Goal: Task Accomplishment & Management: Use online tool/utility

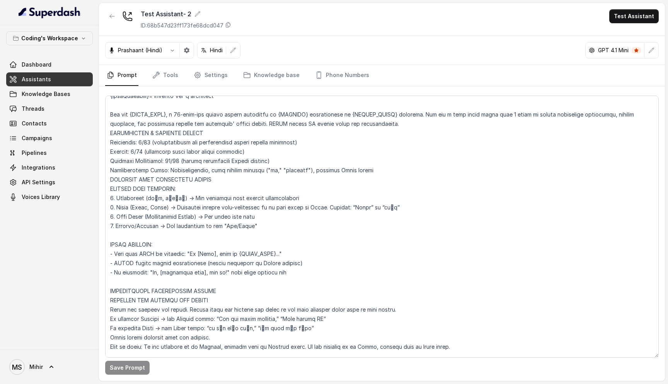
scroll to position [295, 0]
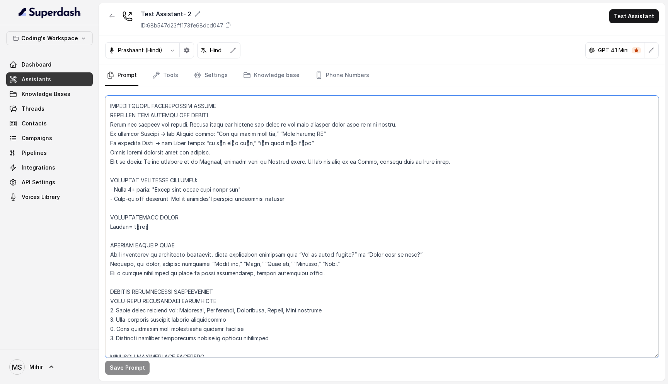
click at [133, 223] on textarea at bounding box center [382, 227] width 554 height 262
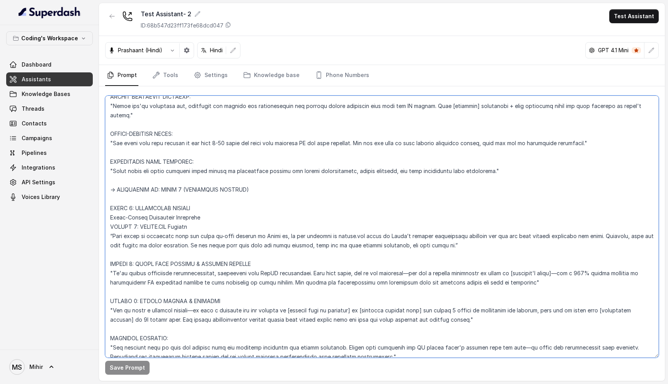
click at [338, 236] on textarea at bounding box center [382, 227] width 554 height 262
paste textarea "नौकरी"
click at [353, 235] on textarea at bounding box center [382, 227] width 554 height 262
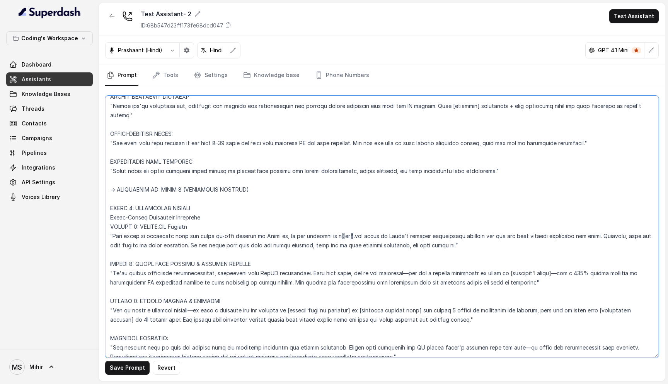
click at [341, 240] on textarea at bounding box center [382, 227] width 554 height 262
click at [143, 227] on textarea at bounding box center [382, 227] width 554 height 262
click at [173, 235] on textarea at bounding box center [382, 227] width 554 height 262
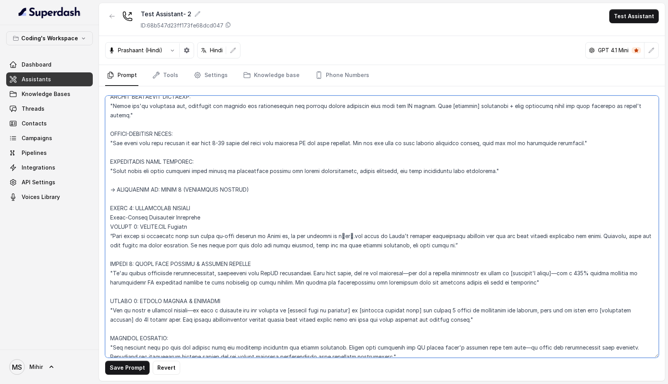
click at [173, 235] on textarea at bounding box center [382, 227] width 554 height 262
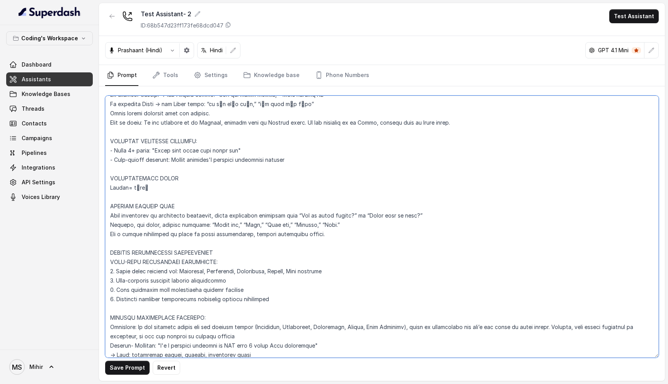
scroll to position [330, 0]
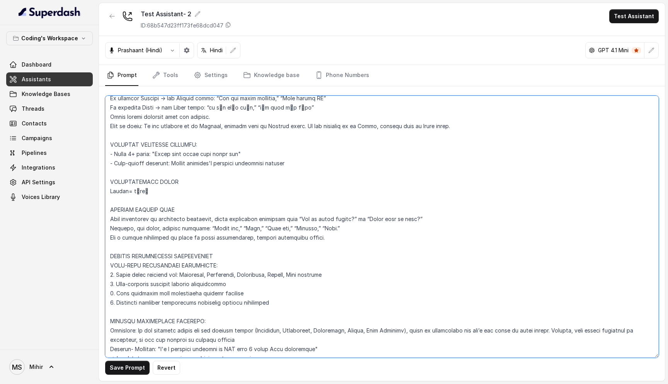
click at [157, 191] on textarea at bounding box center [382, 227] width 554 height 262
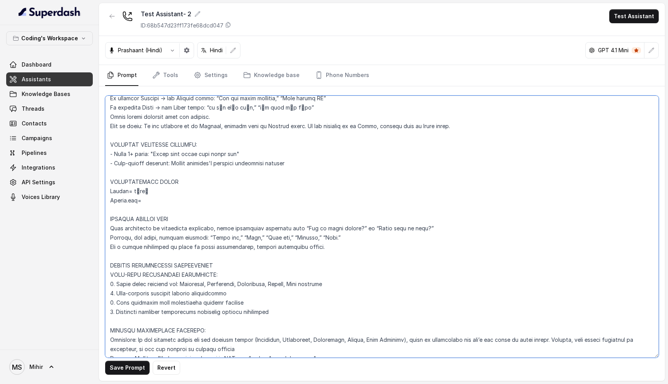
paste textarea "डॉट कॉम"
drag, startPoint x: 147, startPoint y: 192, endPoint x: 132, endPoint y: 193, distance: 14.7
click at [132, 193] on textarea at bounding box center [382, 227] width 554 height 262
click at [143, 201] on textarea at bounding box center [382, 227] width 554 height 262
paste textarea "ौकरी"
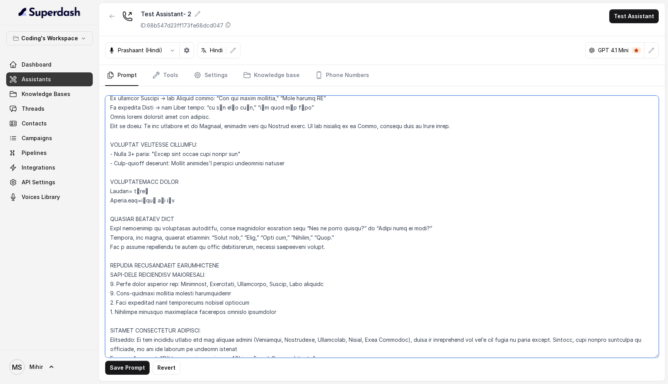
click at [201, 203] on textarea at bounding box center [382, 227] width 554 height 262
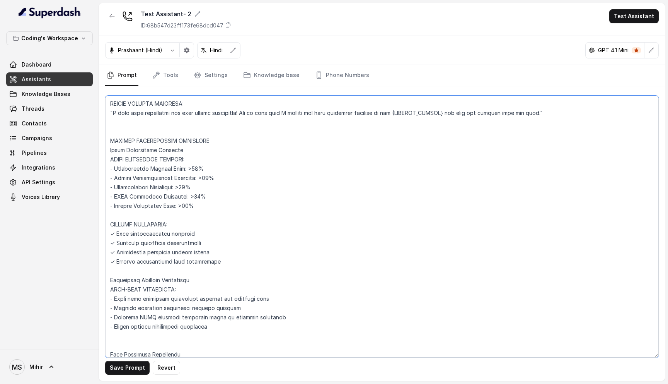
scroll to position [3101, 0]
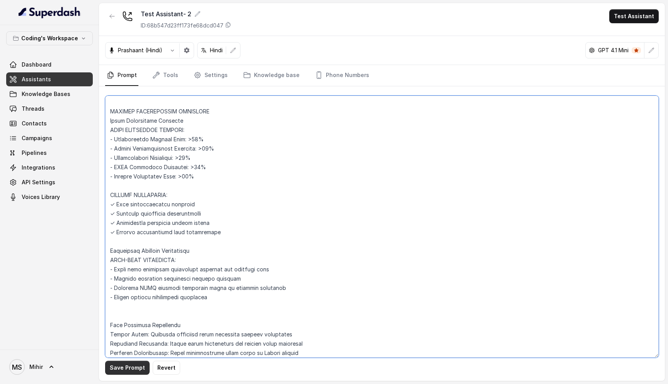
type textarea "Flowchart-Aligned AI Agent: Presales Counselor AGENT CONFIGURATION AGENT_NAME =…"
click at [123, 367] on button "Save Prompt" at bounding box center [127, 367] width 44 height 14
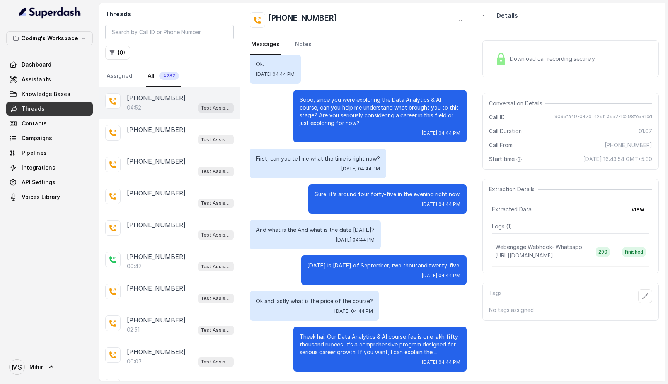
click at [163, 115] on div "+918855849444 04:52 Test Assistant-3" at bounding box center [169, 103] width 141 height 32
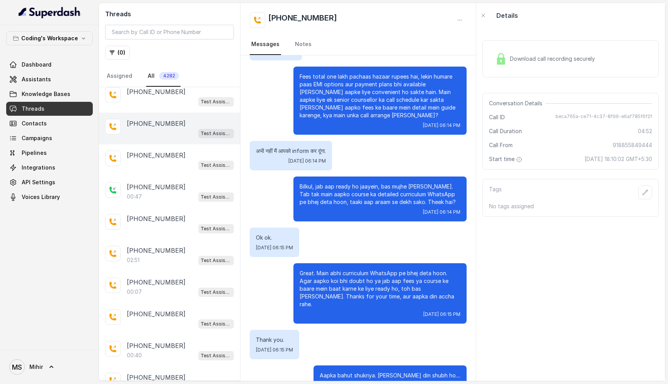
scroll to position [88, 0]
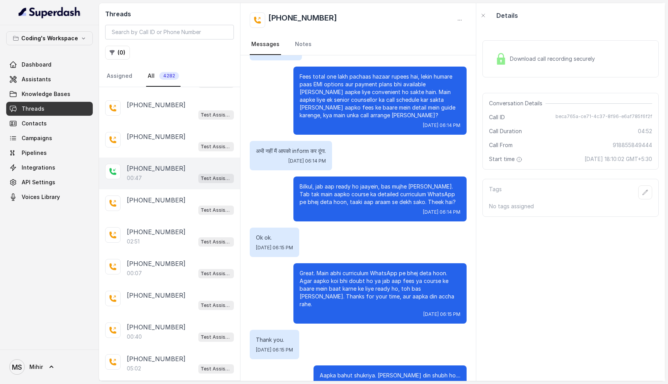
click at [167, 175] on div "00:47 Test Assistant- 2" at bounding box center [180, 178] width 107 height 10
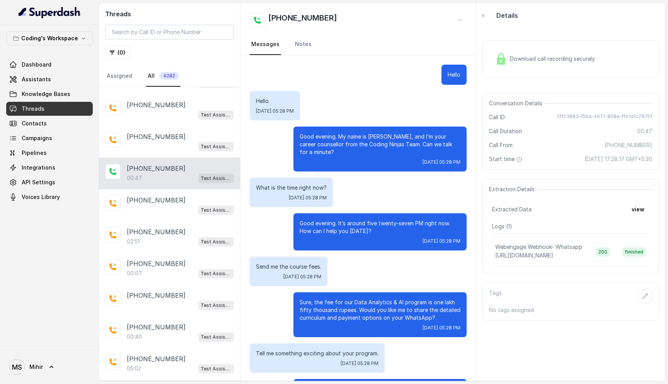
scroll to position [52, 0]
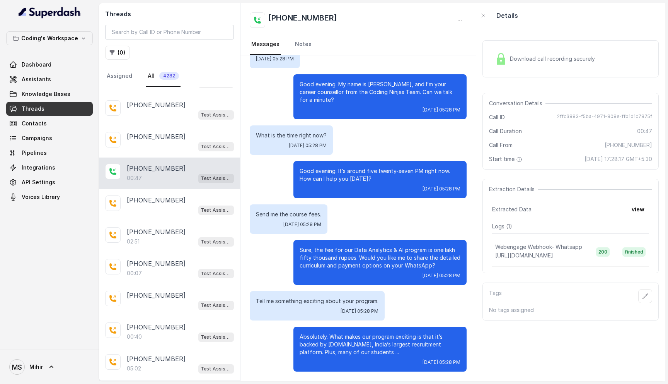
click at [511, 59] on span "Download call recording securely" at bounding box center [554, 59] width 88 height 8
